Goal: Task Accomplishment & Management: Use online tool/utility

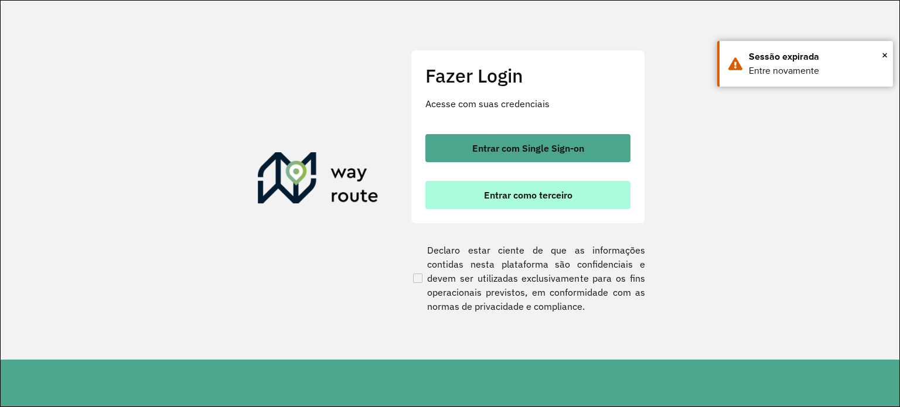
click at [581, 199] on button "Entrar como terceiro" at bounding box center [527, 195] width 205 height 28
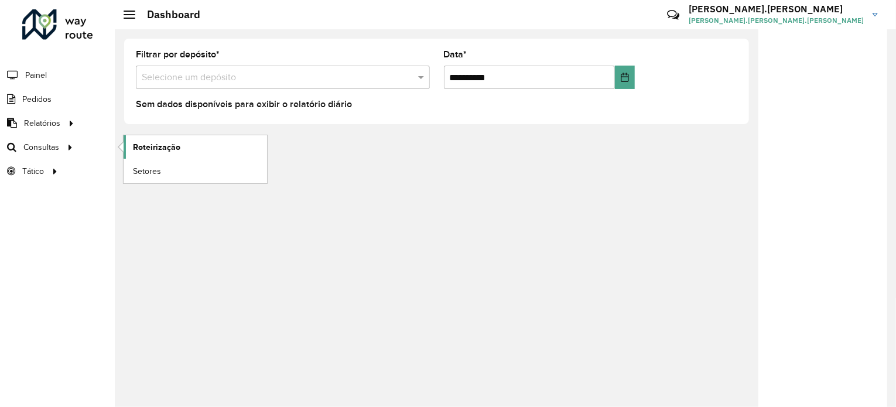
click at [139, 153] on link "Roteirização" at bounding box center [196, 146] width 144 height 23
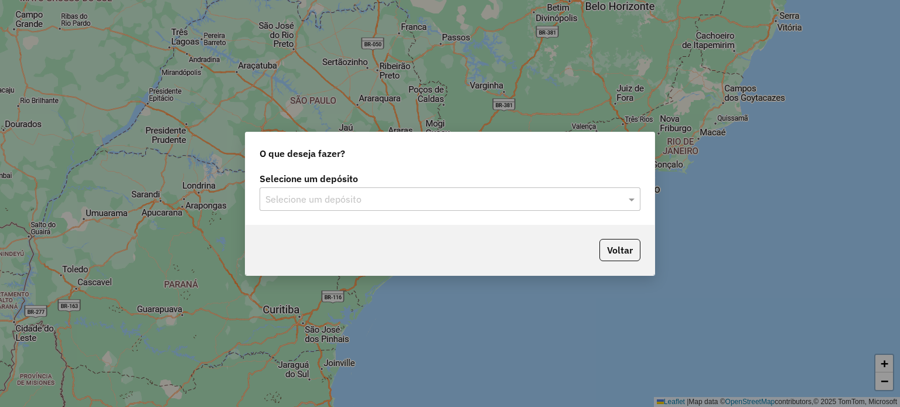
click at [526, 200] on input "text" at bounding box center [438, 200] width 346 height 14
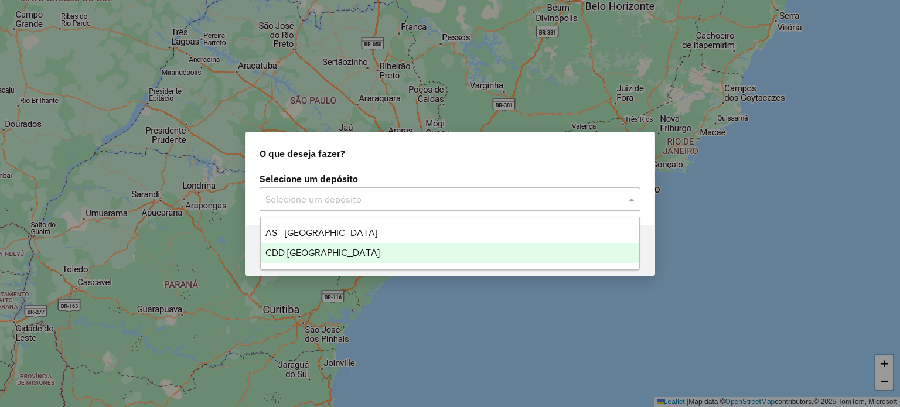
click at [293, 254] on span "CDD [GEOGRAPHIC_DATA]" at bounding box center [322, 253] width 114 height 10
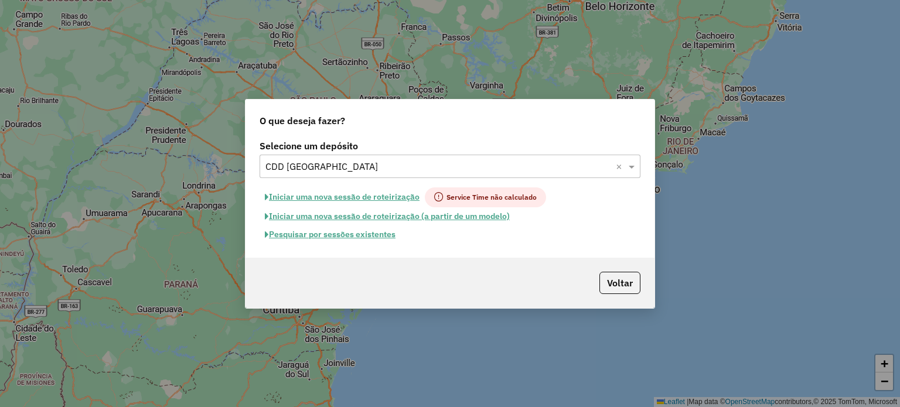
click at [619, 283] on button "Voltar" at bounding box center [619, 283] width 41 height 22
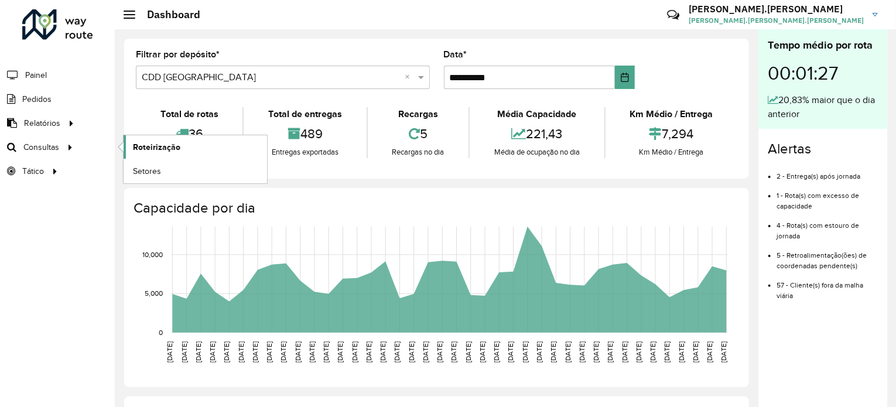
click at [147, 148] on span "Roteirização" at bounding box center [156, 147] width 47 height 12
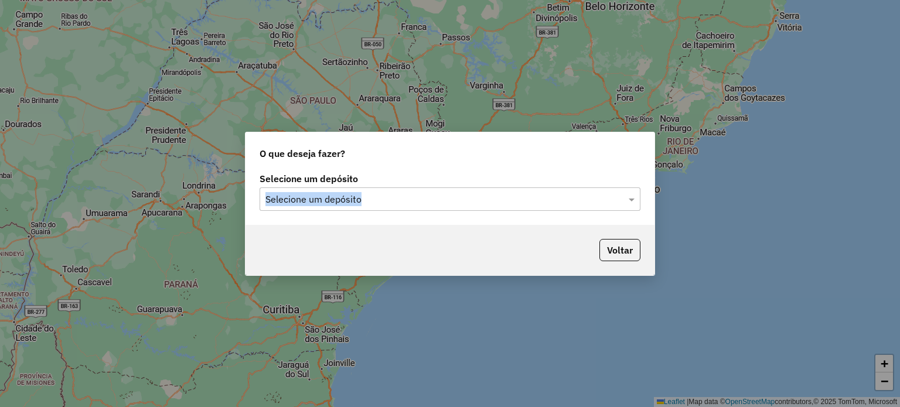
click at [359, 187] on div "Selecione um depósito Selecione um depósito" at bounding box center [450, 193] width 381 height 36
click at [358, 202] on input "text" at bounding box center [438, 200] width 346 height 14
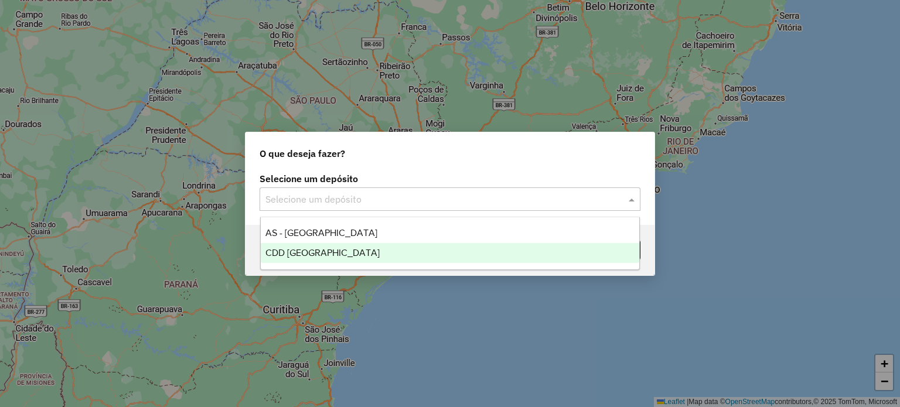
click at [348, 255] on div "CDD [GEOGRAPHIC_DATA]" at bounding box center [450, 253] width 379 height 20
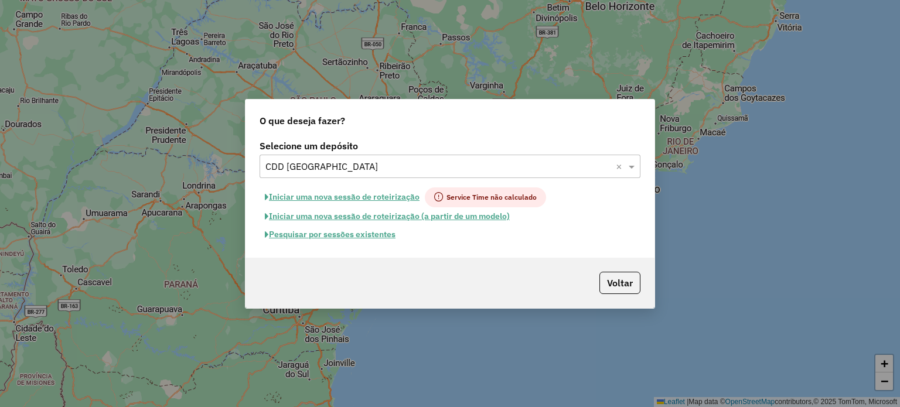
click at [307, 236] on button "Pesquisar por sessões existentes" at bounding box center [330, 235] width 141 height 18
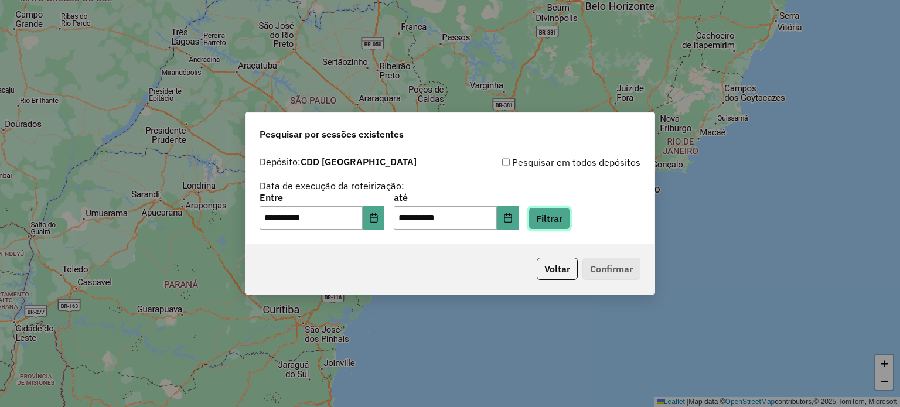
click at [566, 218] on button "Filtrar" at bounding box center [549, 218] width 42 height 22
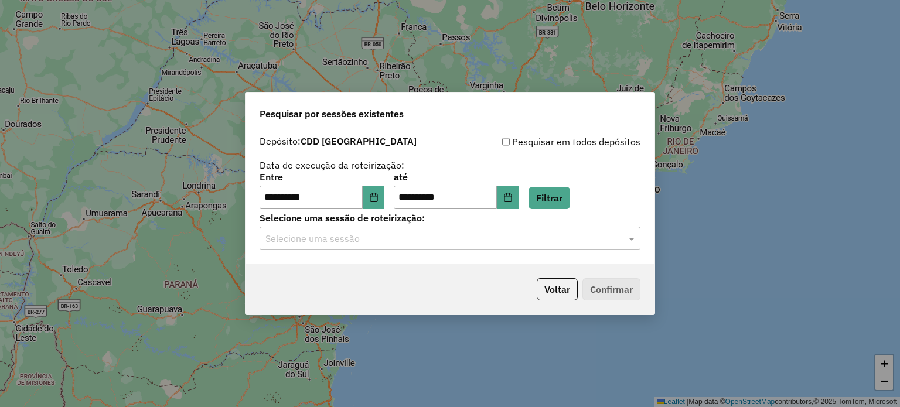
click at [336, 241] on input "text" at bounding box center [438, 239] width 346 height 14
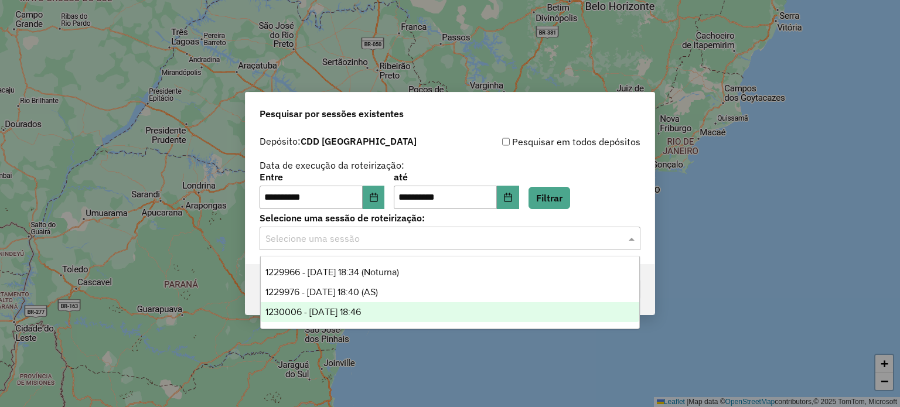
click at [329, 307] on span "1230006 - 15/08/2025 18:46" at bounding box center [312, 312] width 95 height 10
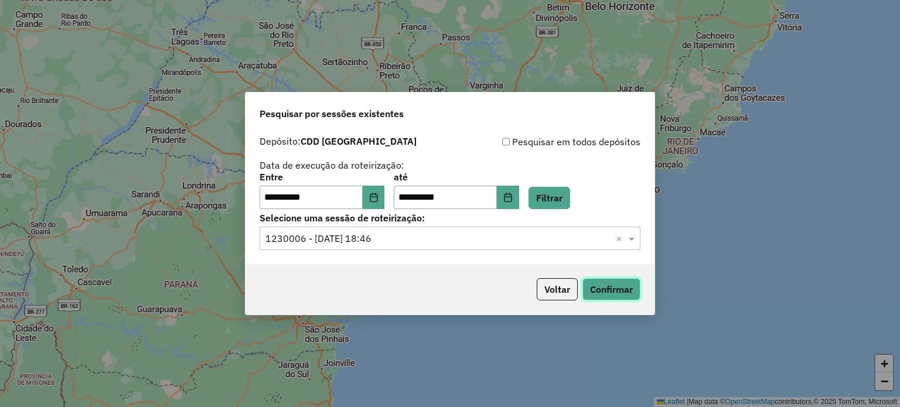
click at [583, 284] on button "Confirmar" at bounding box center [611, 289] width 58 height 22
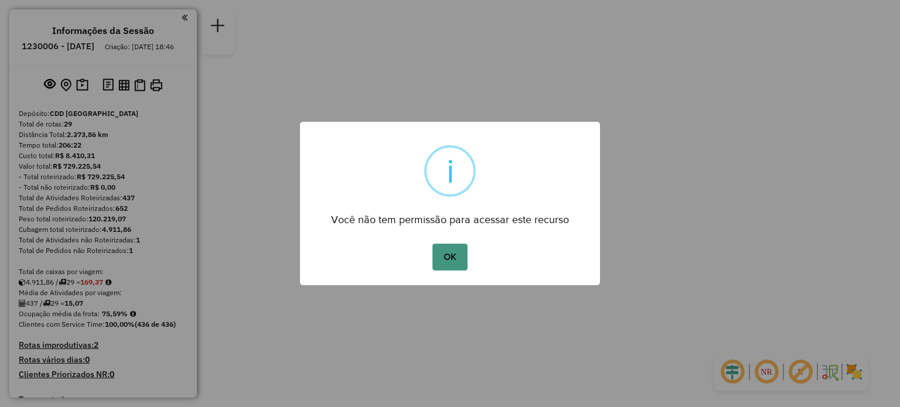
click at [447, 245] on button "OK" at bounding box center [449, 257] width 35 height 27
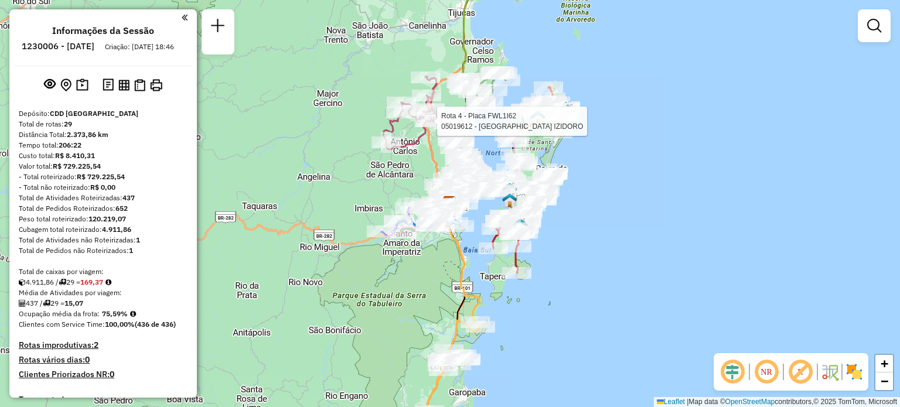
select select "**********"
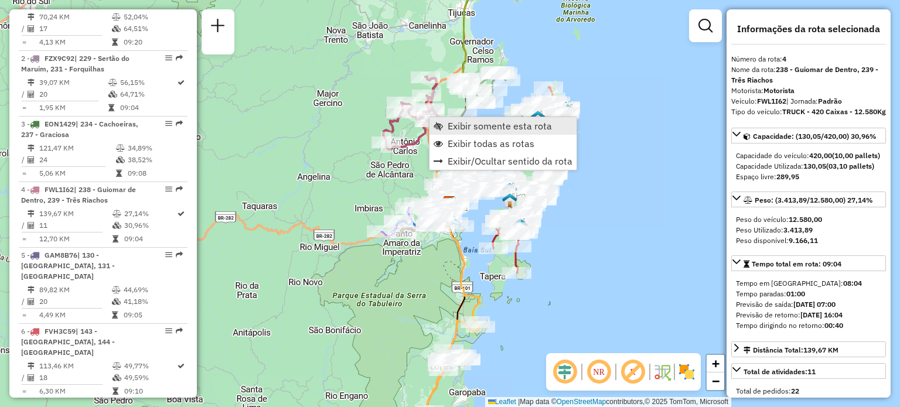
click at [463, 125] on span "Exibir somente esta rota" at bounding box center [500, 125] width 104 height 9
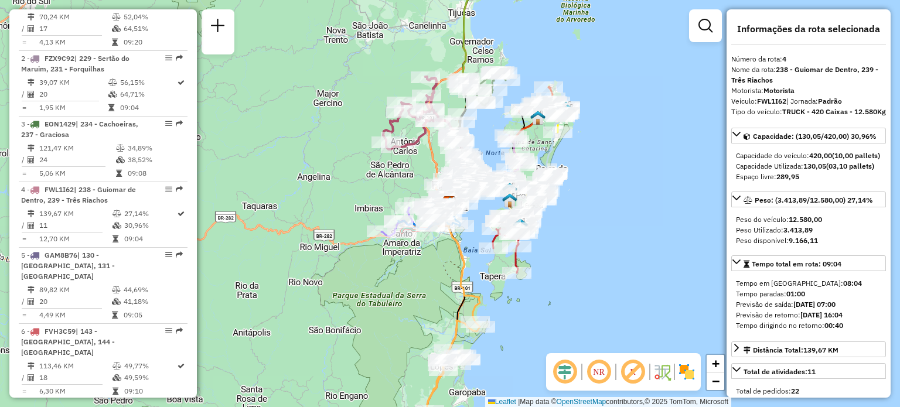
scroll to position [677, 0]
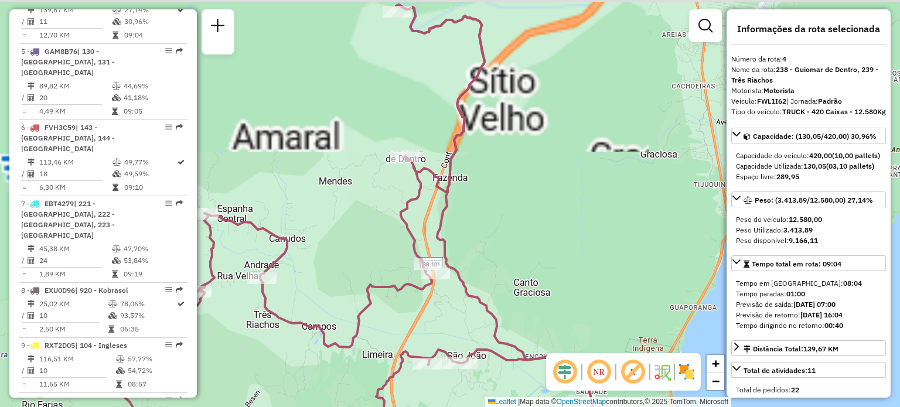
drag, startPoint x: 532, startPoint y: 124, endPoint x: 521, endPoint y: 161, distance: 38.5
click at [521, 161] on div "Janela de atendimento Grade de atendimento Capacidade Transportadoras Veículos …" at bounding box center [450, 203] width 900 height 407
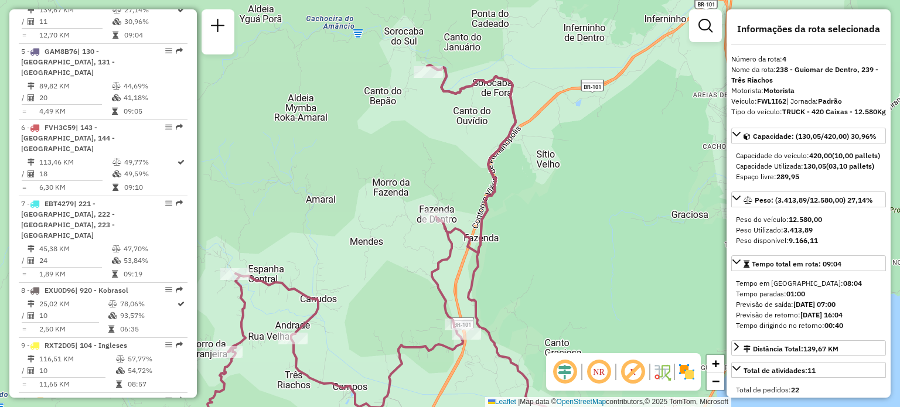
drag, startPoint x: 383, startPoint y: 128, endPoint x: 470, endPoint y: 103, distance: 90.4
click at [470, 103] on div "Janela de atendimento Grade de atendimento Capacidade Transportadoras Veículos …" at bounding box center [450, 203] width 900 height 407
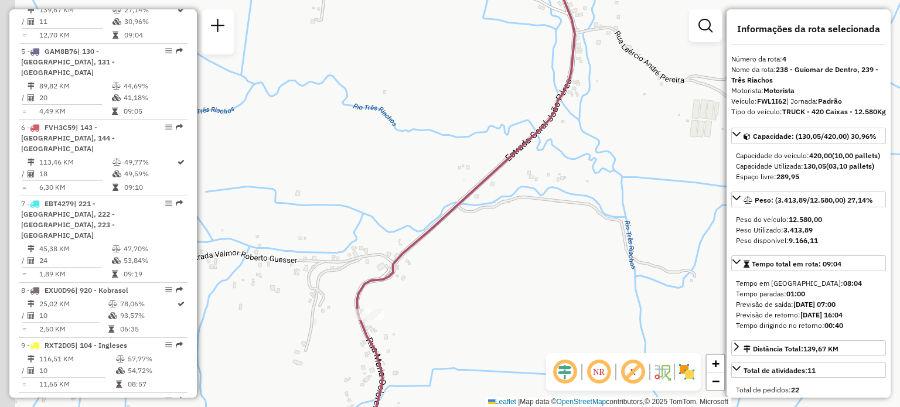
drag, startPoint x: 346, startPoint y: 265, endPoint x: 380, endPoint y: 293, distance: 44.1
click at [444, 238] on div "Janela de atendimento Grade de atendimento Capacidade Transportadoras Veículos …" at bounding box center [450, 203] width 900 height 407
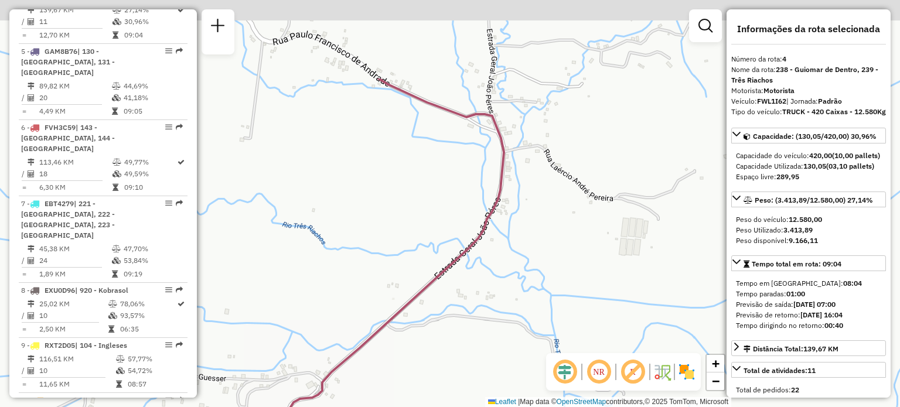
drag, startPoint x: 516, startPoint y: 199, endPoint x: 466, endPoint y: 243, distance: 66.0
click at [453, 306] on div "Janela de atendimento Grade de atendimento Capacidade Transportadoras Veículos …" at bounding box center [450, 203] width 900 height 407
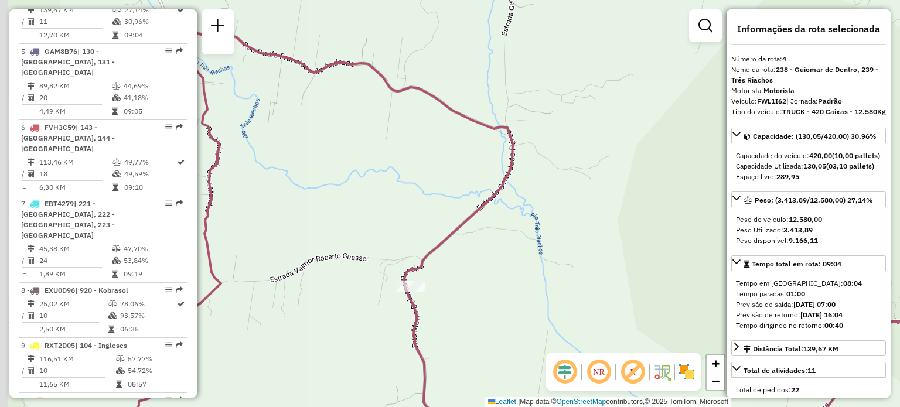
drag, startPoint x: 419, startPoint y: 129, endPoint x: 513, endPoint y: 170, distance: 102.3
click at [513, 170] on div "Janela de atendimento Grade de atendimento Capacidade Transportadoras Veículos …" at bounding box center [450, 203] width 900 height 407
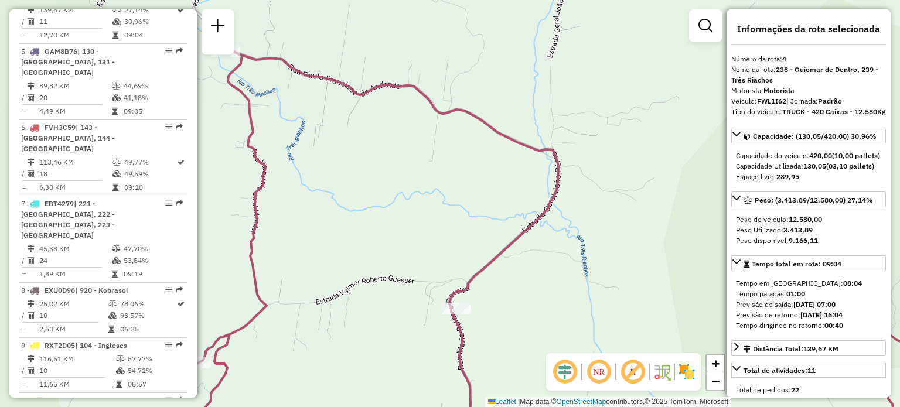
drag, startPoint x: 501, startPoint y: 215, endPoint x: 488, endPoint y: 147, distance: 69.2
click at [489, 147] on div "Janela de atendimento Grade de atendimento Capacidade Transportadoras Veículos …" at bounding box center [450, 203] width 900 height 407
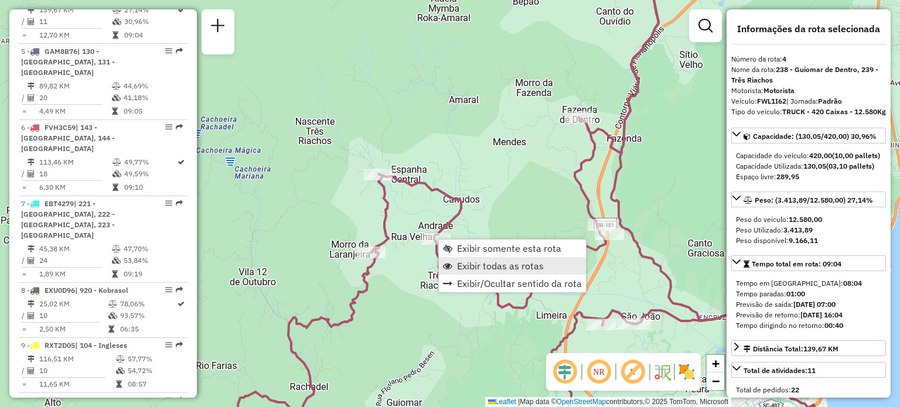
click at [487, 262] on span "Exibir todas as rotas" at bounding box center [500, 265] width 87 height 9
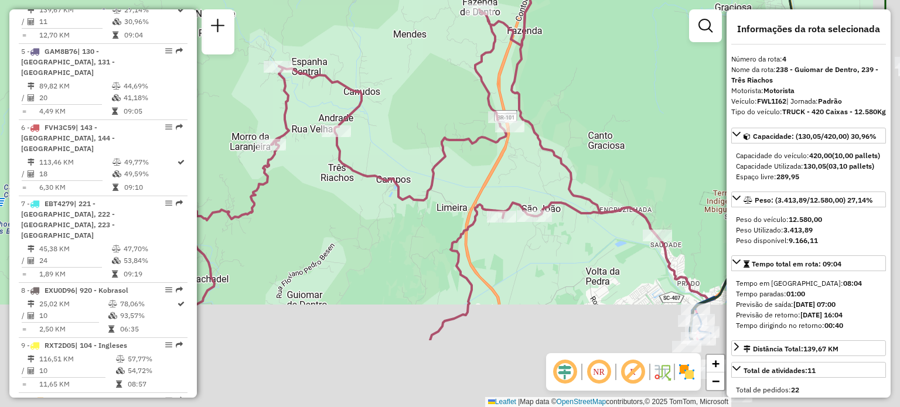
drag, startPoint x: 512, startPoint y: 228, endPoint x: 368, endPoint y: 77, distance: 209.3
click at [372, 77] on div "Janela de atendimento Grade de atendimento Capacidade Transportadoras Veículos …" at bounding box center [450, 203] width 900 height 407
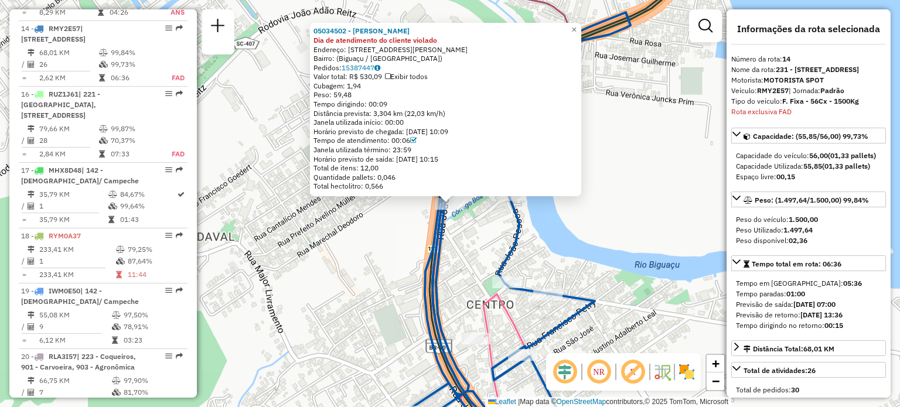
scroll to position [1255, 0]
click at [429, 269] on icon at bounding box center [516, 229] width 230 height 435
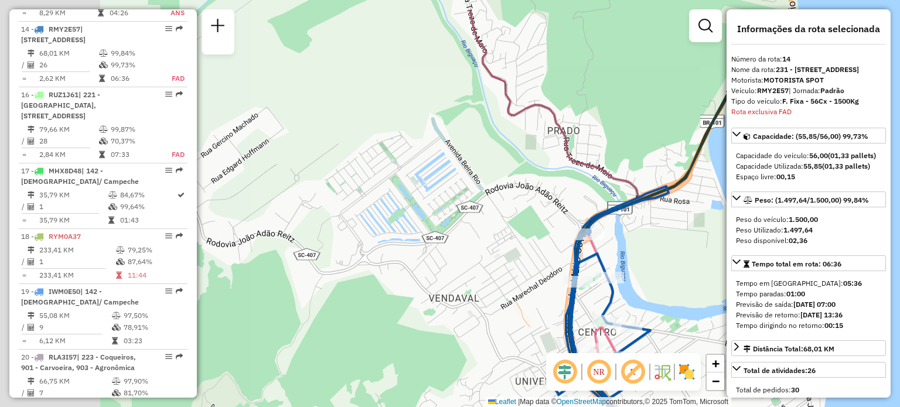
drag, startPoint x: 394, startPoint y: 196, endPoint x: 523, endPoint y: 238, distance: 135.0
click at [545, 252] on div "Janela de atendimento Grade de atendimento Capacidade Transportadoras Veículos …" at bounding box center [450, 203] width 900 height 407
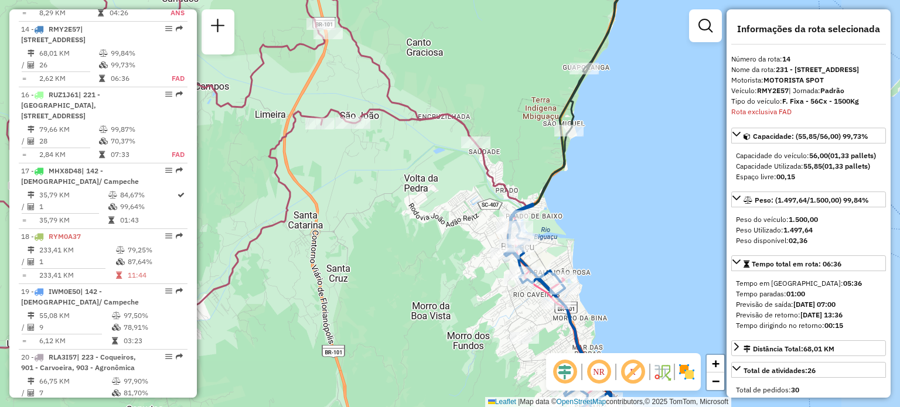
drag, startPoint x: 412, startPoint y: 166, endPoint x: 530, endPoint y: 228, distance: 133.1
click at [529, 228] on div "Janela de atendimento Grade de atendimento Capacidade Transportadoras Veículos …" at bounding box center [450, 203] width 900 height 407
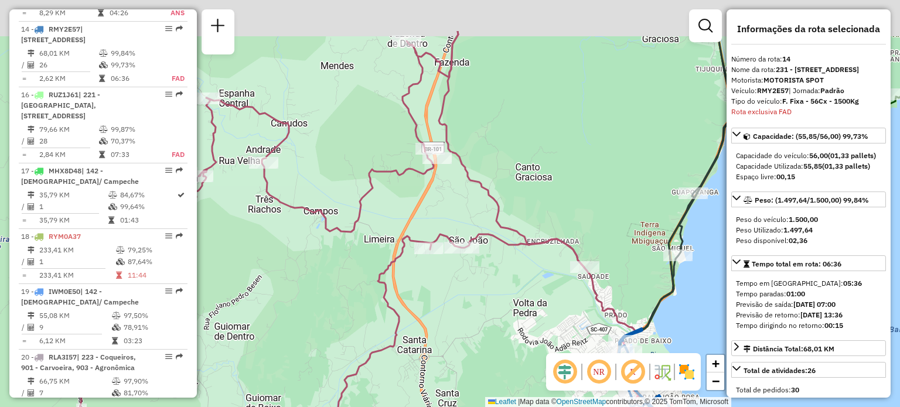
drag, startPoint x: 512, startPoint y: 60, endPoint x: 484, endPoint y: 265, distance: 206.3
click at [486, 268] on div "Janela de atendimento Grade de atendimento Capacidade Transportadoras Veículos …" at bounding box center [450, 203] width 900 height 407
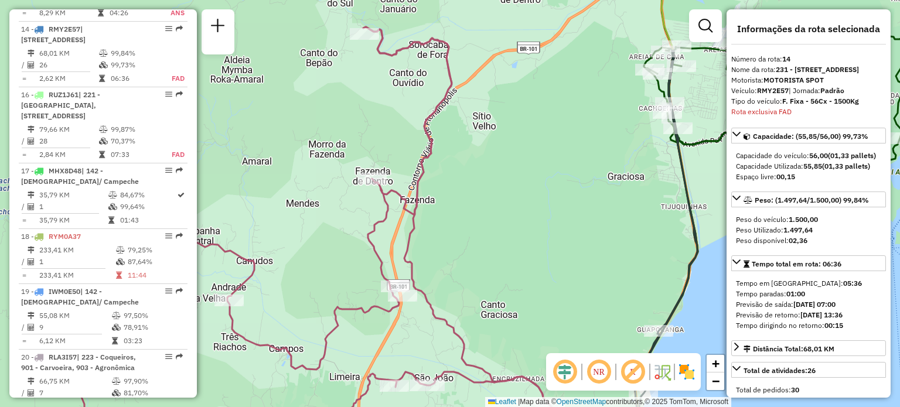
drag, startPoint x: 384, startPoint y: 103, endPoint x: 390, endPoint y: 133, distance: 31.0
click at [407, 173] on div "Janela de atendimento Grade de atendimento Capacidade Transportadoras Veículos …" at bounding box center [450, 203] width 900 height 407
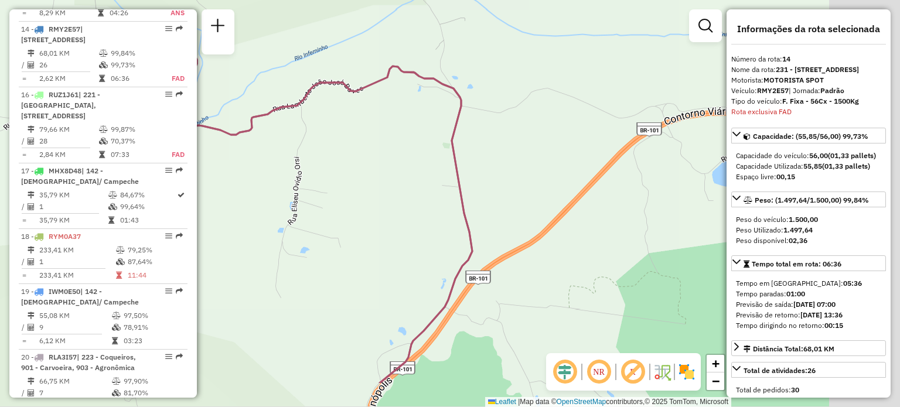
drag, startPoint x: 579, startPoint y: 156, endPoint x: 340, endPoint y: 101, distance: 244.8
click at [340, 101] on div "Janela de atendimento Grade de atendimento Capacidade Transportadoras Veículos …" at bounding box center [450, 203] width 900 height 407
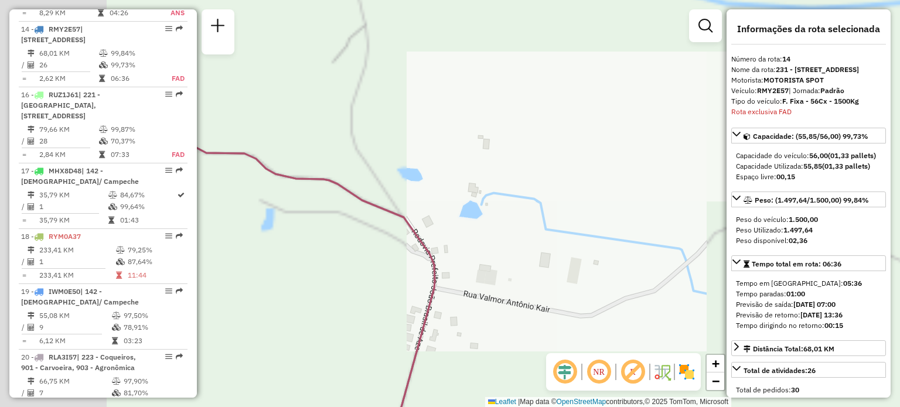
drag, startPoint x: 297, startPoint y: 182, endPoint x: 612, endPoint y: 193, distance: 314.8
click at [613, 193] on div "Janela de atendimento Grade de atendimento Capacidade Transportadoras Veículos …" at bounding box center [450, 203] width 900 height 407
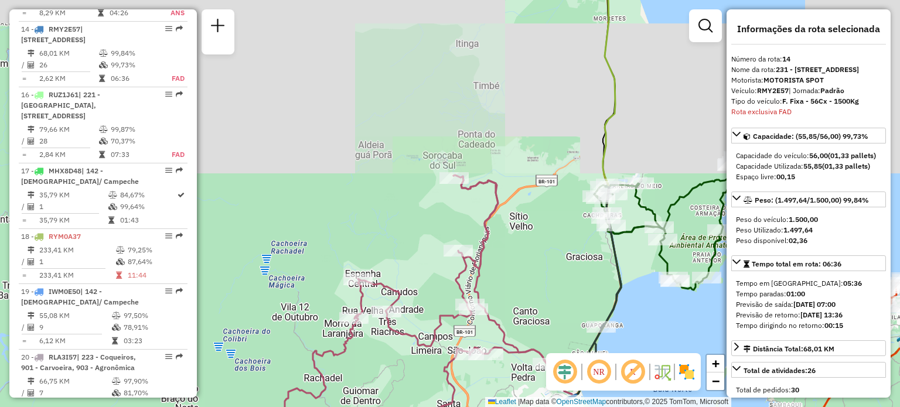
drag, startPoint x: 470, startPoint y: 189, endPoint x: 513, endPoint y: 138, distance: 66.1
click at [513, 175] on icon at bounding box center [416, 310] width 262 height 271
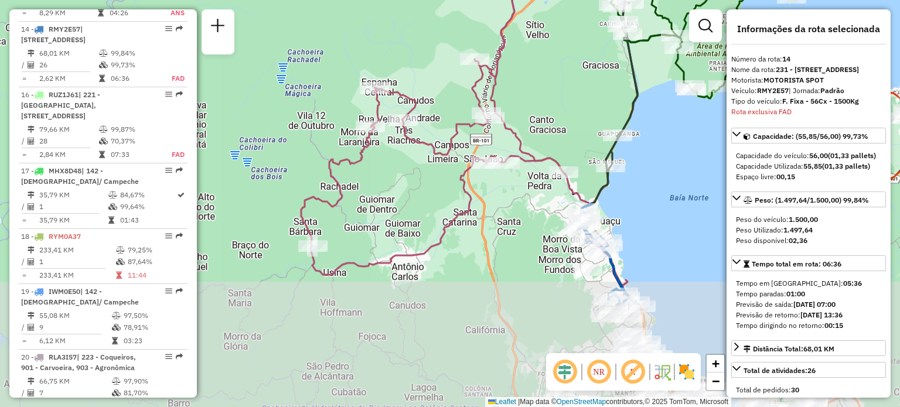
drag, startPoint x: 558, startPoint y: 259, endPoint x: 532, endPoint y: 117, distance: 144.7
click at [532, 117] on div "Janela de atendimento Grade de atendimento Capacidade Transportadoras Veículos …" at bounding box center [450, 203] width 900 height 407
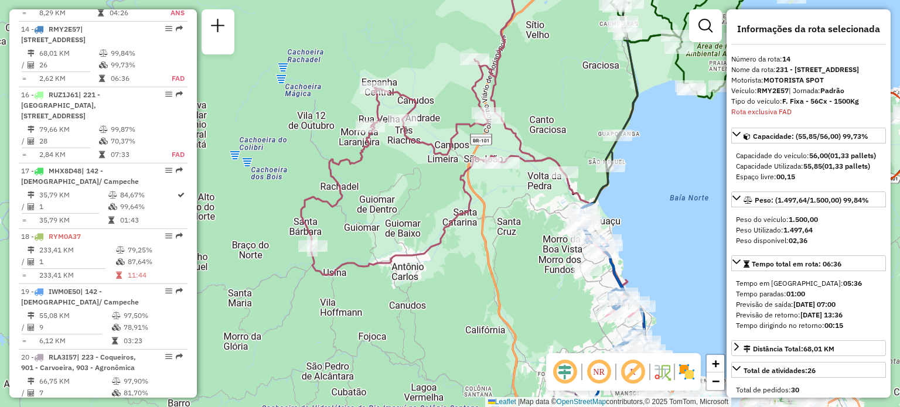
drag, startPoint x: 549, startPoint y: 220, endPoint x: 419, endPoint y: 191, distance: 132.7
click at [483, 211] on div "Rota 12 - Placa MHQ7B86 05028372 - SUPER OESTE MERCADO Rota 14 - Placa RMY2E57 …" at bounding box center [450, 203] width 900 height 407
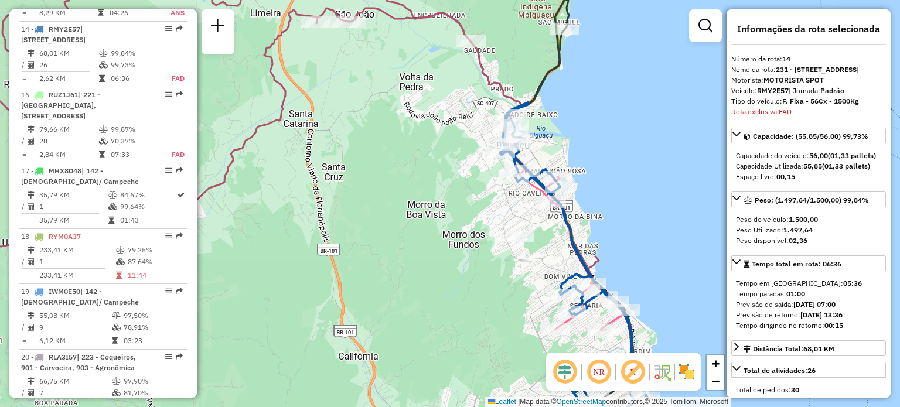
click at [606, 374] on em at bounding box center [599, 372] width 28 height 28
